Goal: Communication & Community: Answer question/provide support

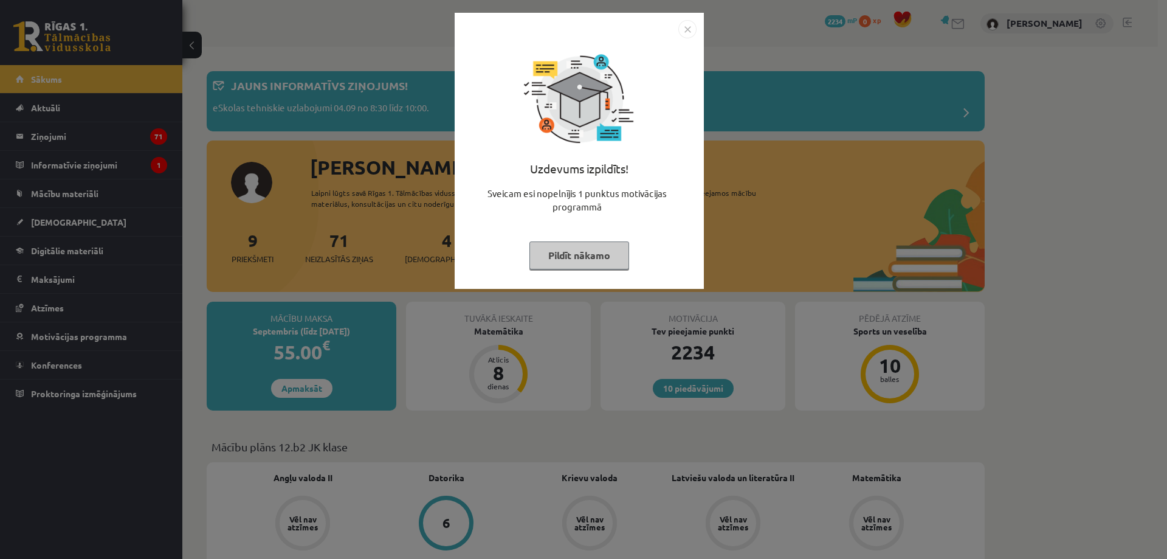
click at [686, 27] on img "Close" at bounding box center [688, 29] width 18 height 18
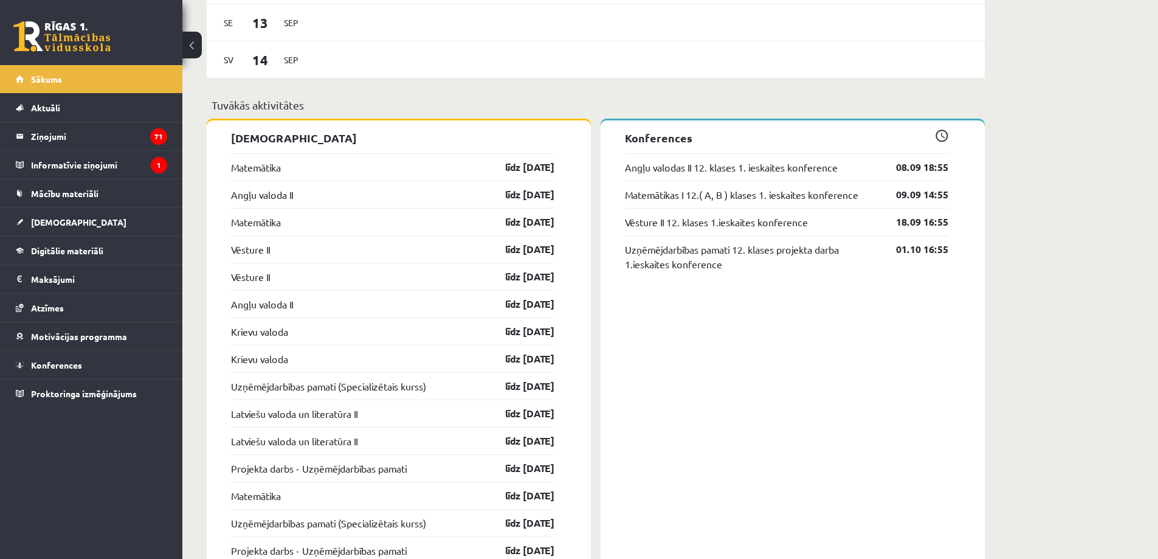
scroll to position [898, 0]
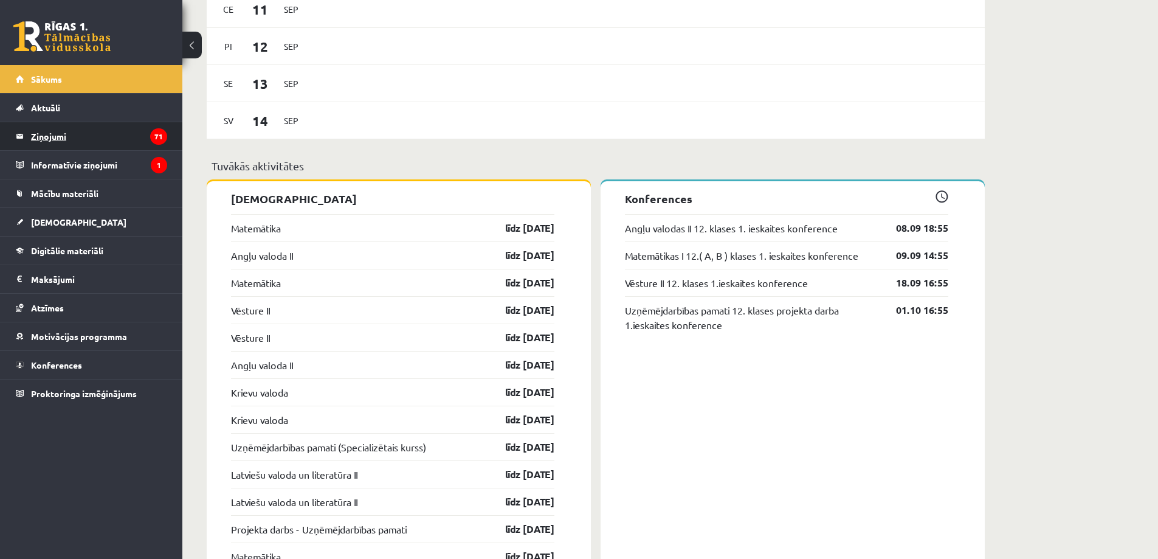
click at [63, 137] on legend "Ziņojumi 71" at bounding box center [99, 136] width 136 height 28
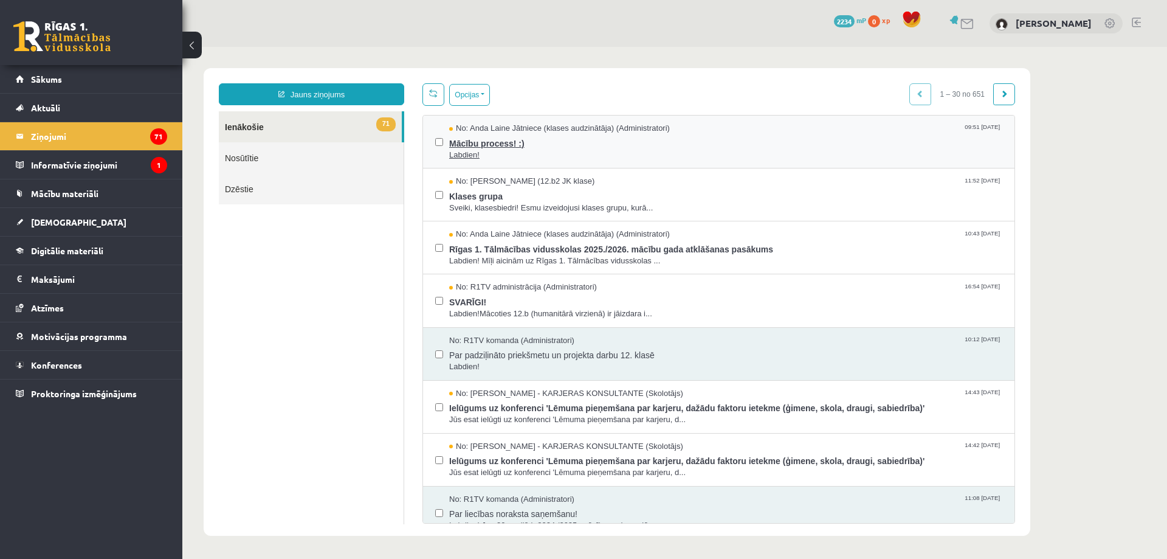
click at [486, 141] on span "Mācību process! :)" at bounding box center [725, 141] width 553 height 15
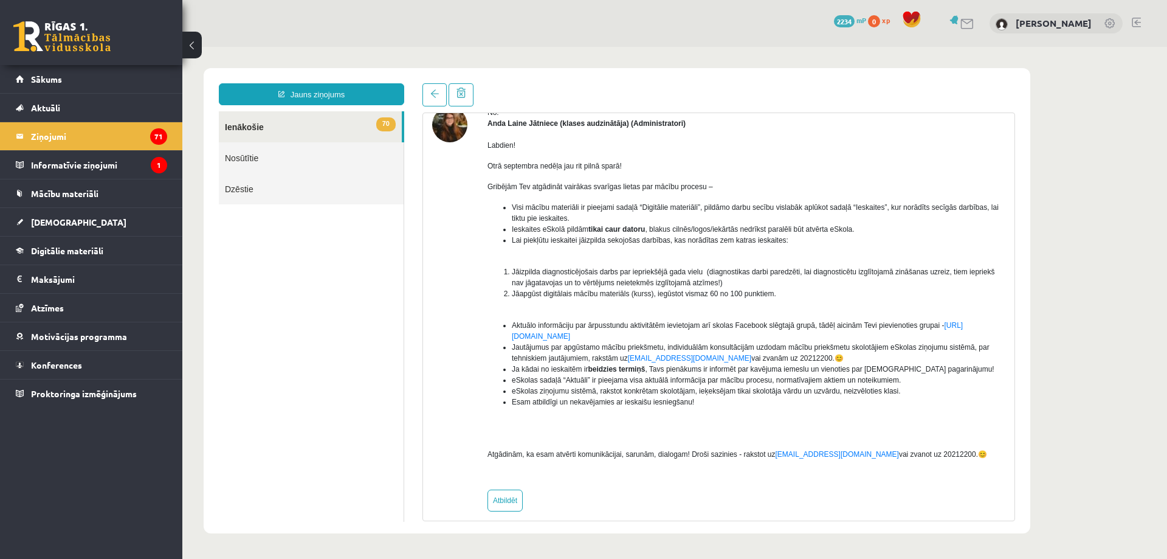
scroll to position [72, 0]
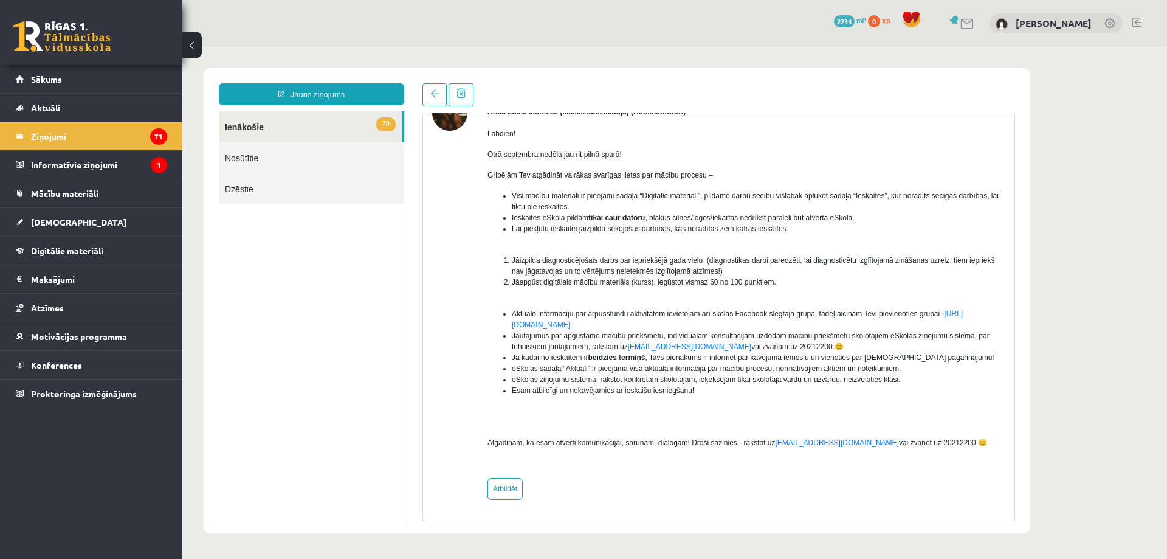
click at [262, 124] on link "70 Ienākošie" at bounding box center [310, 126] width 183 height 31
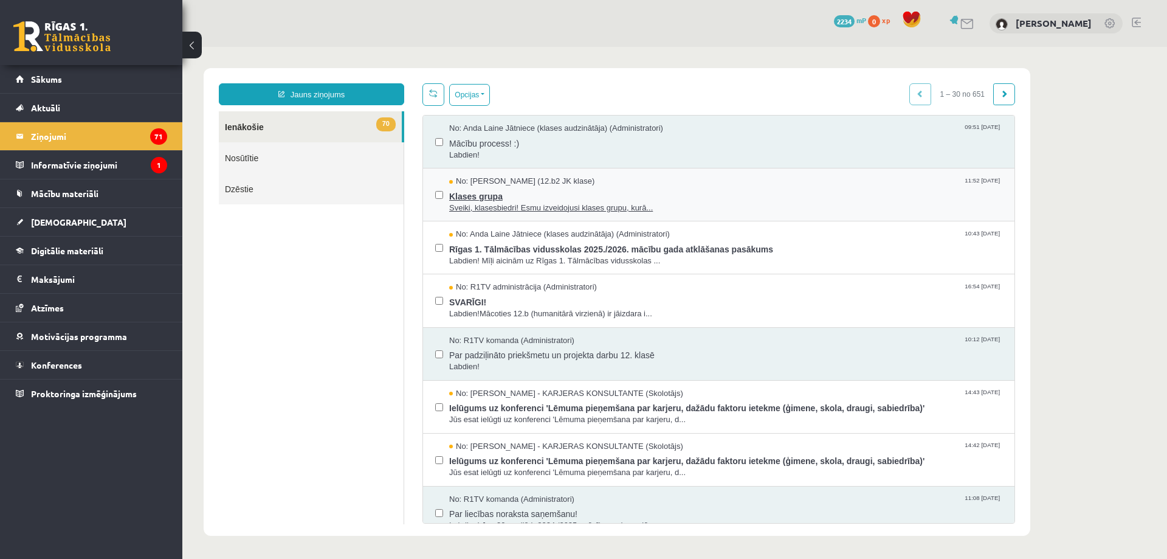
scroll to position [0, 0]
click at [472, 193] on span "Klases grupa" at bounding box center [725, 194] width 553 height 15
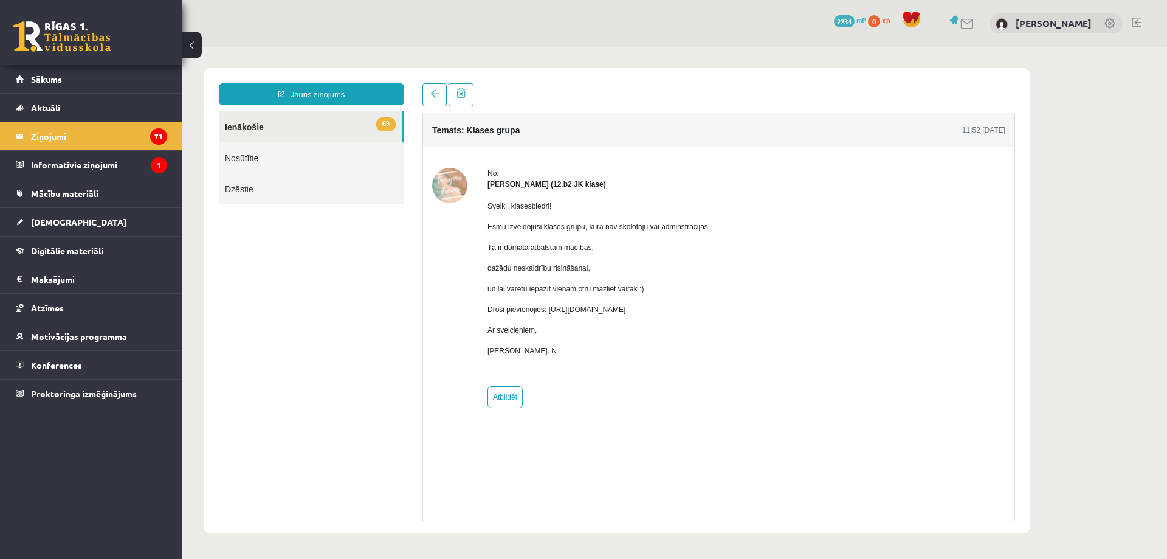
click at [251, 128] on link "69 Ienākošie" at bounding box center [310, 126] width 183 height 31
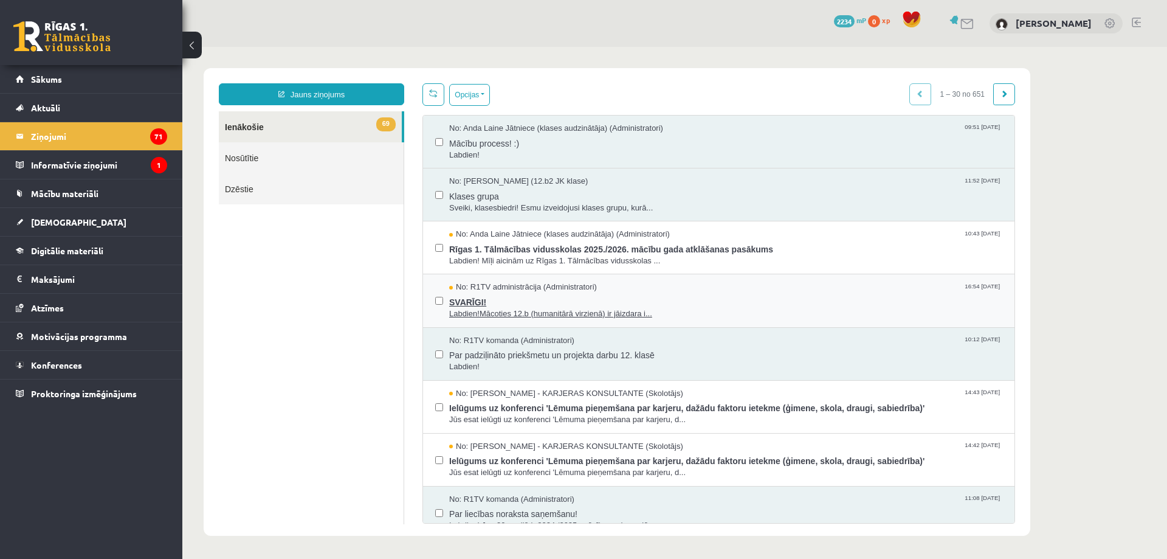
click at [569, 314] on span "Labdien!Mācoties 12.b (humanitārā virzienā) ir jāizdara i..." at bounding box center [725, 314] width 553 height 12
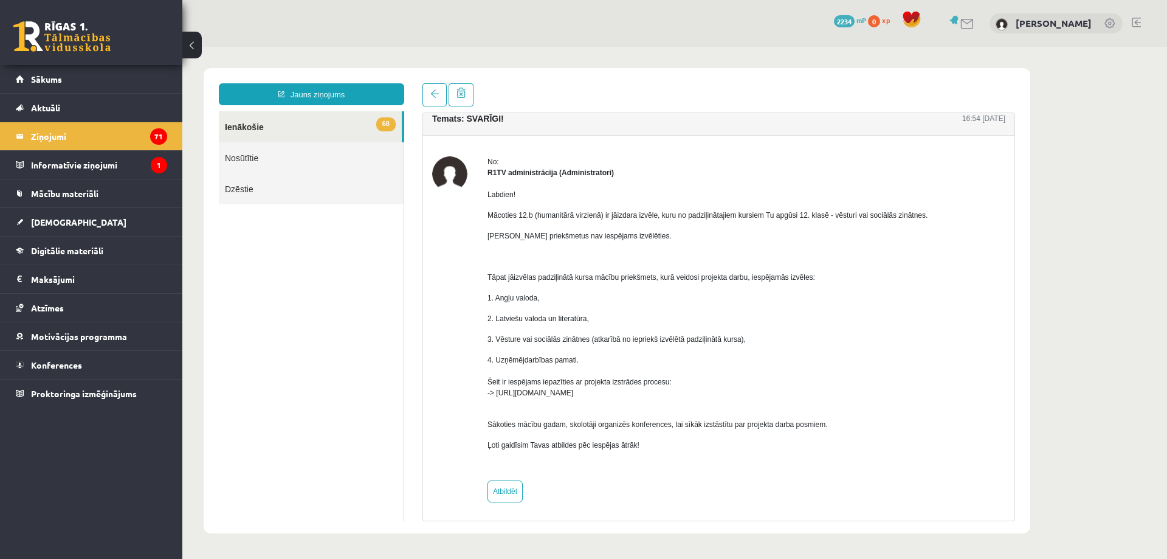
scroll to position [14, 0]
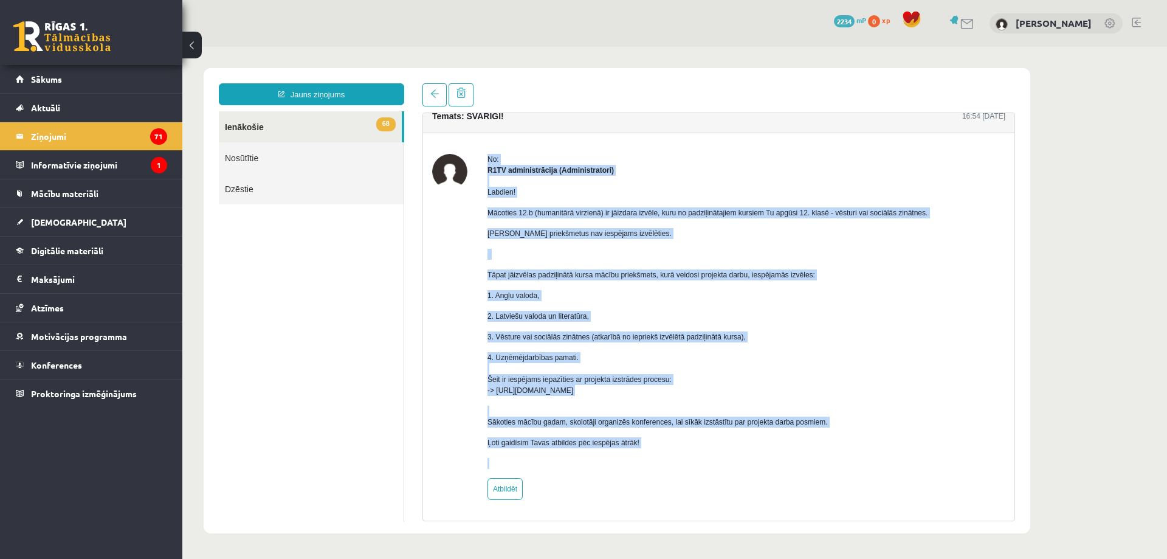
drag, startPoint x: 481, startPoint y: 145, endPoint x: 584, endPoint y: 446, distance: 318.0
click at [611, 478] on div "No: R1TV administrācija (Administratori) Labdien! Mācoties 12.b (humanitārā vir…" at bounding box center [719, 326] width 592 height 387
copy body "No: R1TV administrācija (Administratori) Labdien! Mācoties 12.b (humanitārā vir…"
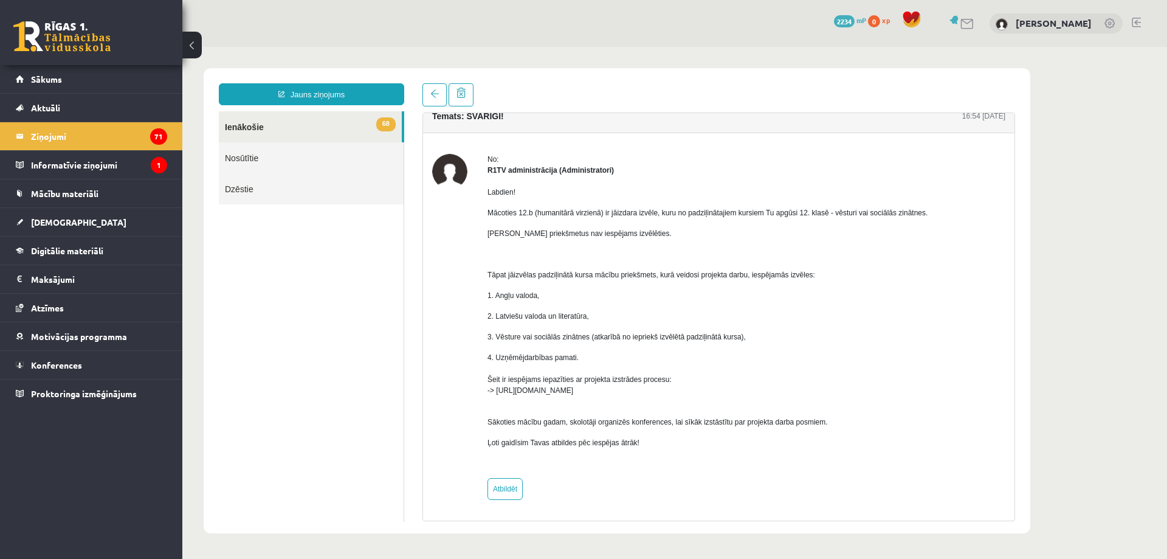
click at [276, 303] on ul "68 Ienākošie Nosūtītie Dzēstie" at bounding box center [311, 316] width 185 height 410
click at [239, 130] on link "68 Ienākošie" at bounding box center [310, 126] width 183 height 31
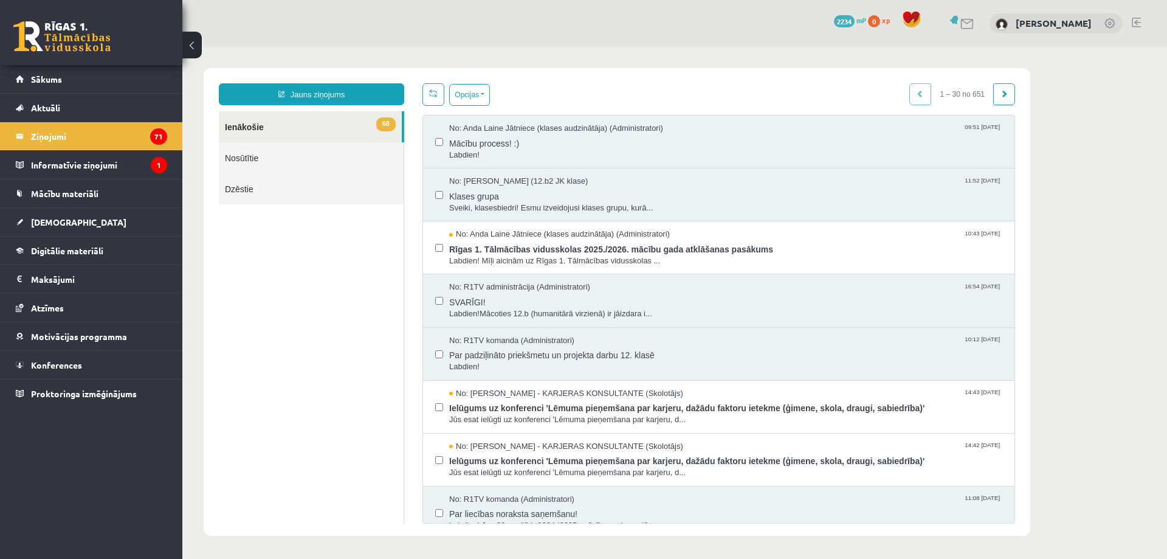
scroll to position [0, 0]
click at [527, 348] on span "Par padziļināto priekšmetu un projekta darbu 12. klasē" at bounding box center [725, 353] width 553 height 15
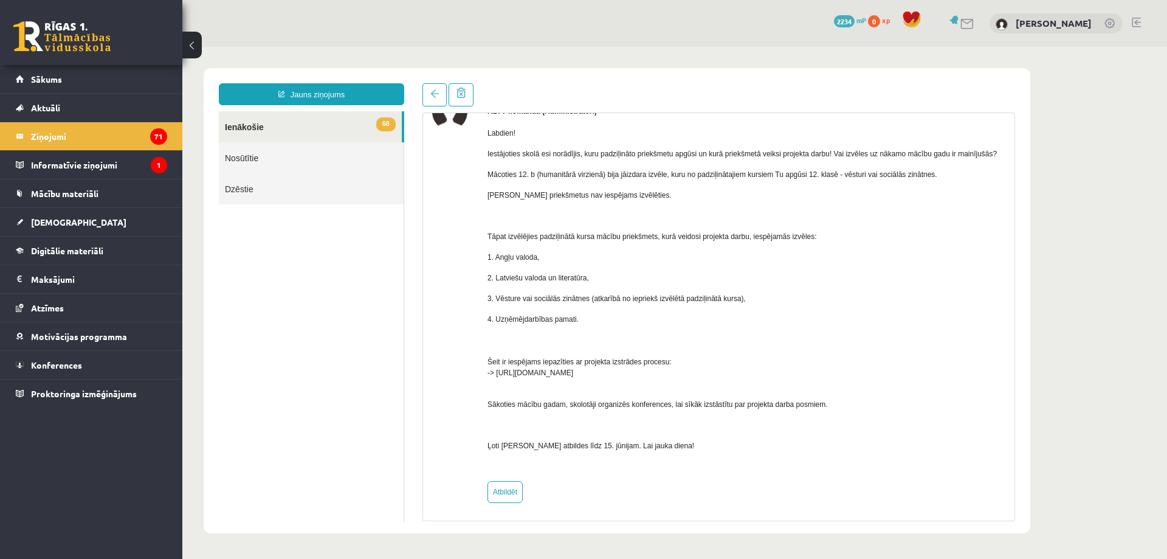
scroll to position [76, 0]
click at [257, 131] on link "68 Ienākošie" at bounding box center [310, 126] width 183 height 31
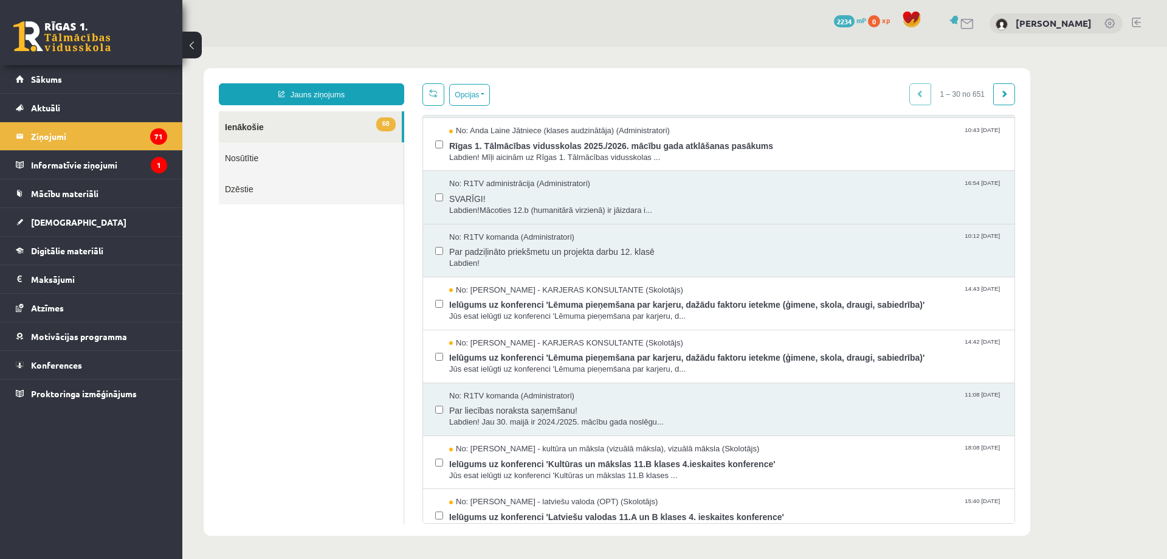
scroll to position [0, 0]
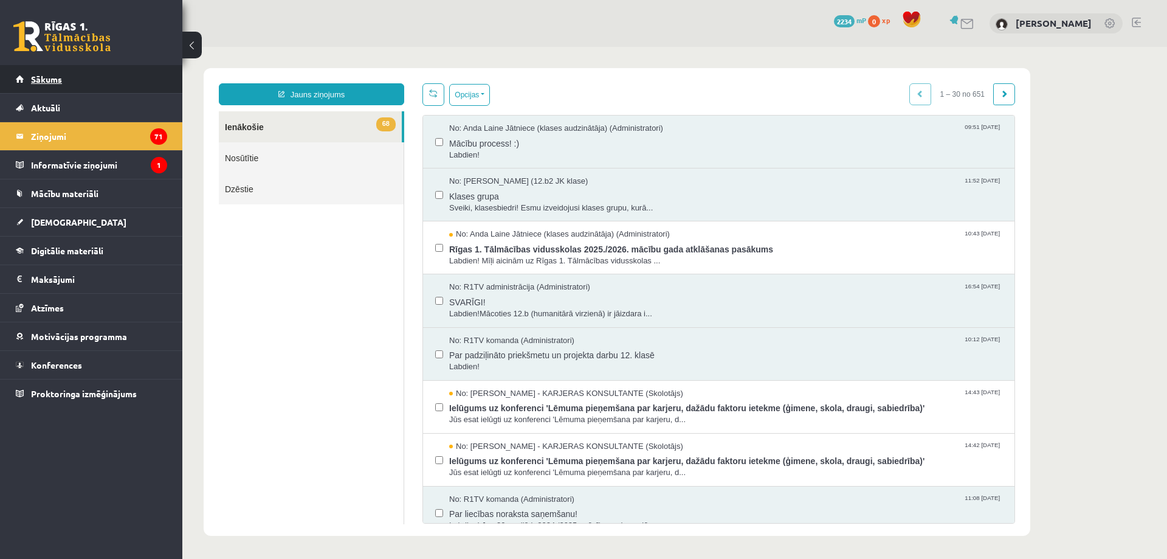
click at [46, 81] on span "Sākums" at bounding box center [46, 79] width 31 height 11
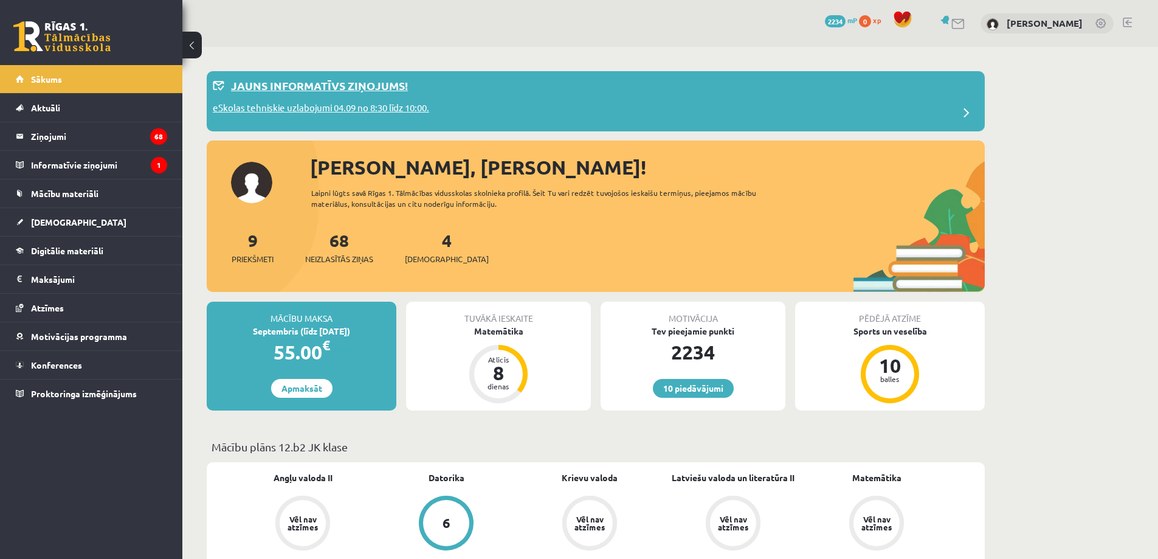
click at [261, 82] on p "Jauns informatīvs ziņojums!" at bounding box center [319, 85] width 177 height 16
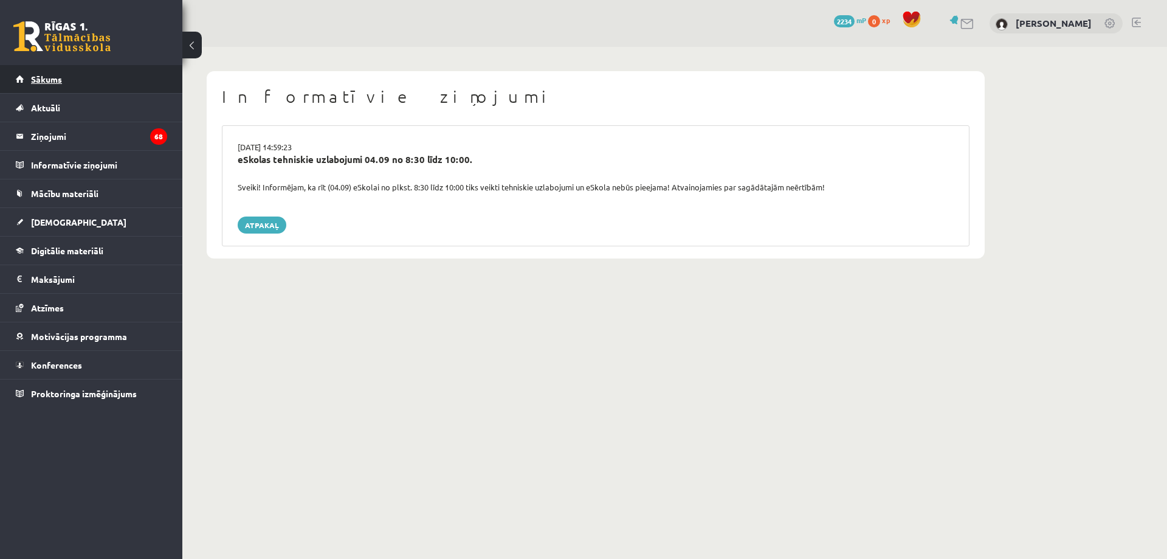
click at [54, 79] on span "Sākums" at bounding box center [46, 79] width 31 height 11
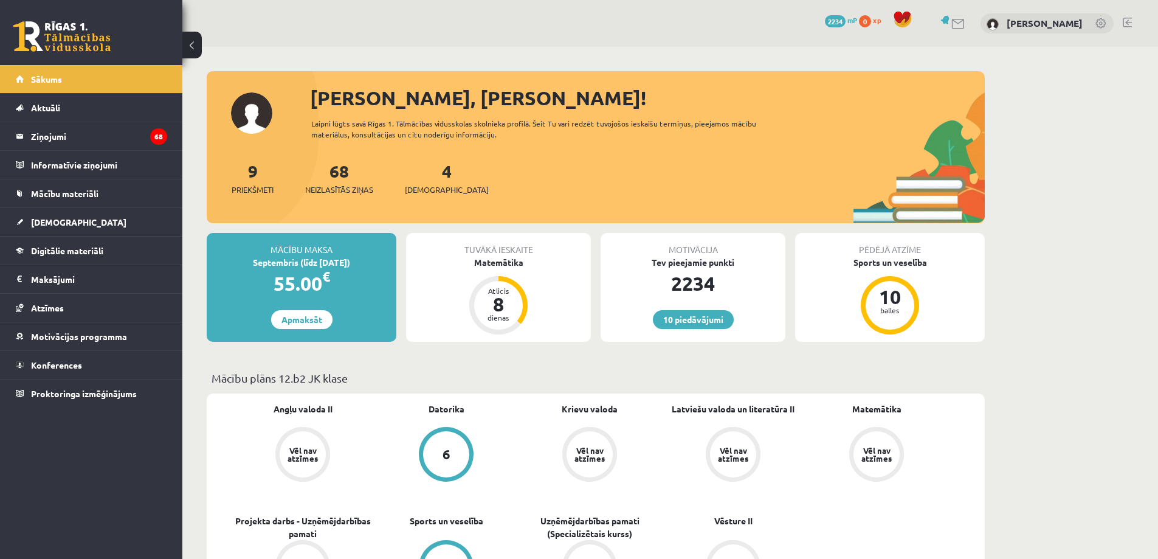
click at [1090, 18] on div "[PERSON_NAME]" at bounding box center [1047, 23] width 133 height 21
click at [1057, 21] on link "[PERSON_NAME]" at bounding box center [1045, 23] width 76 height 12
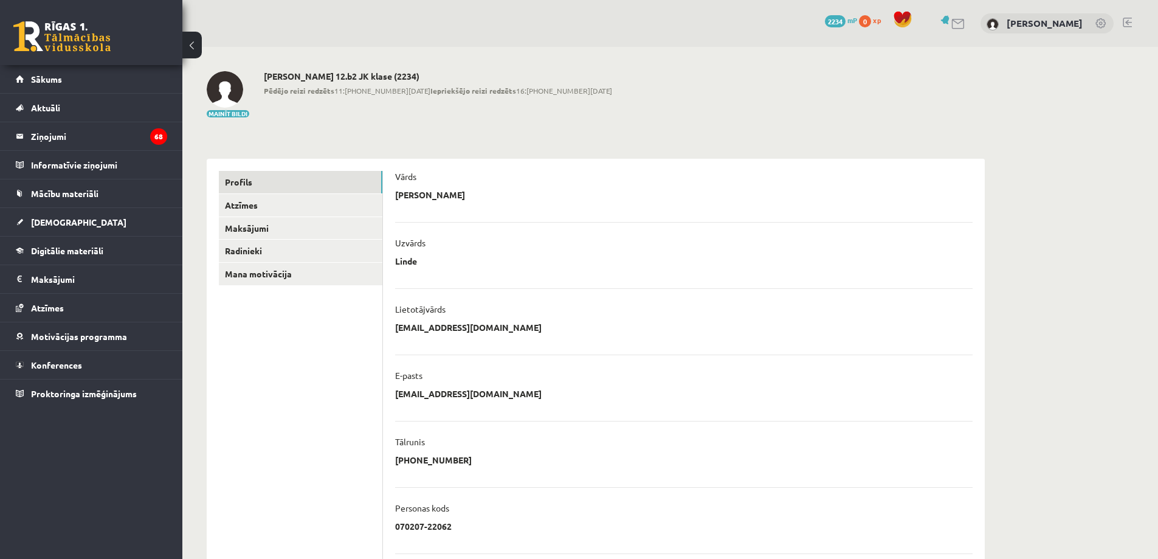
click at [1130, 22] on link at bounding box center [1127, 23] width 9 height 10
